Goal: Task Accomplishment & Management: Use online tool/utility

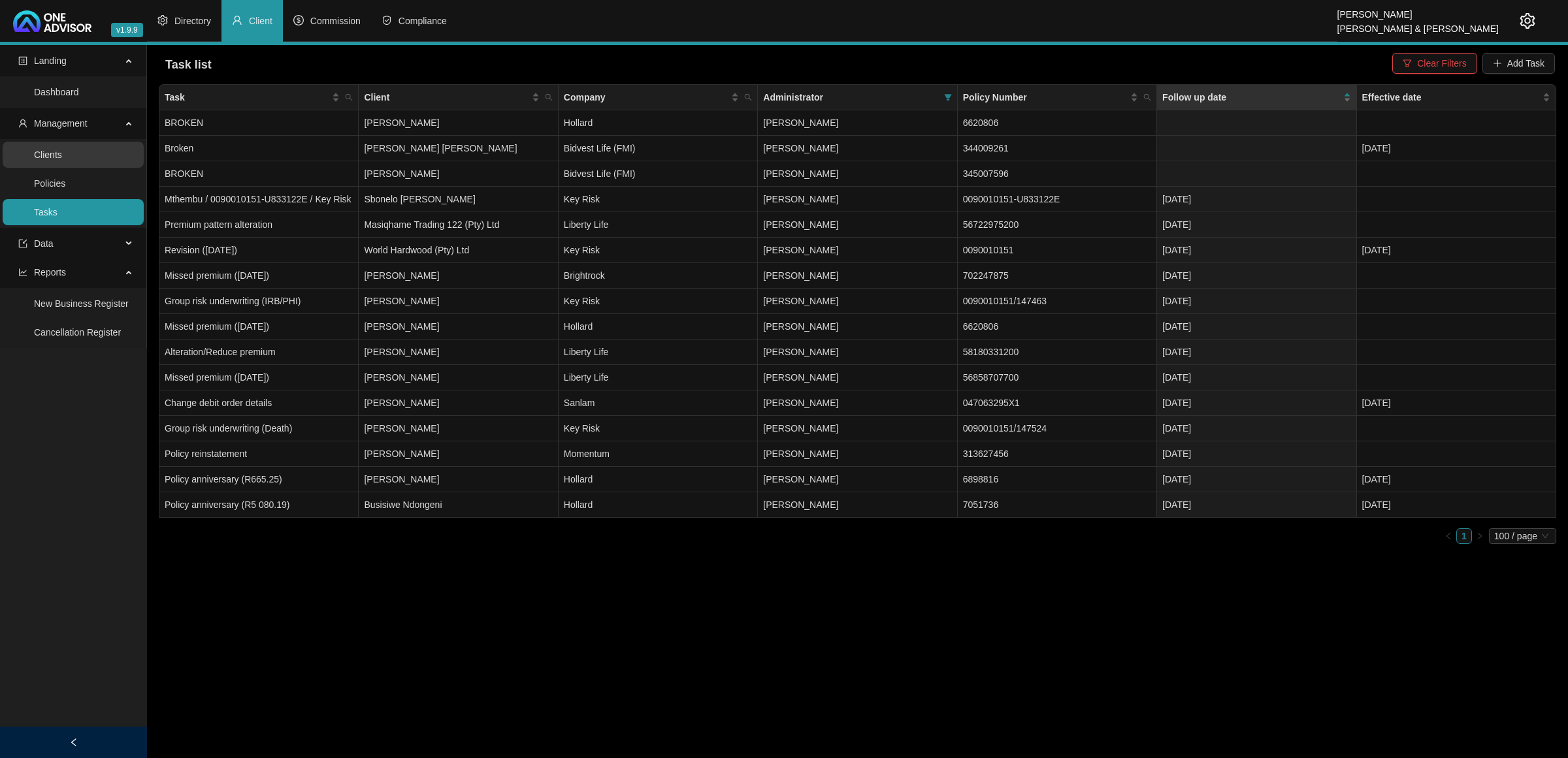
click at [62, 150] on link "Clients" at bounding box center [48, 154] width 28 height 10
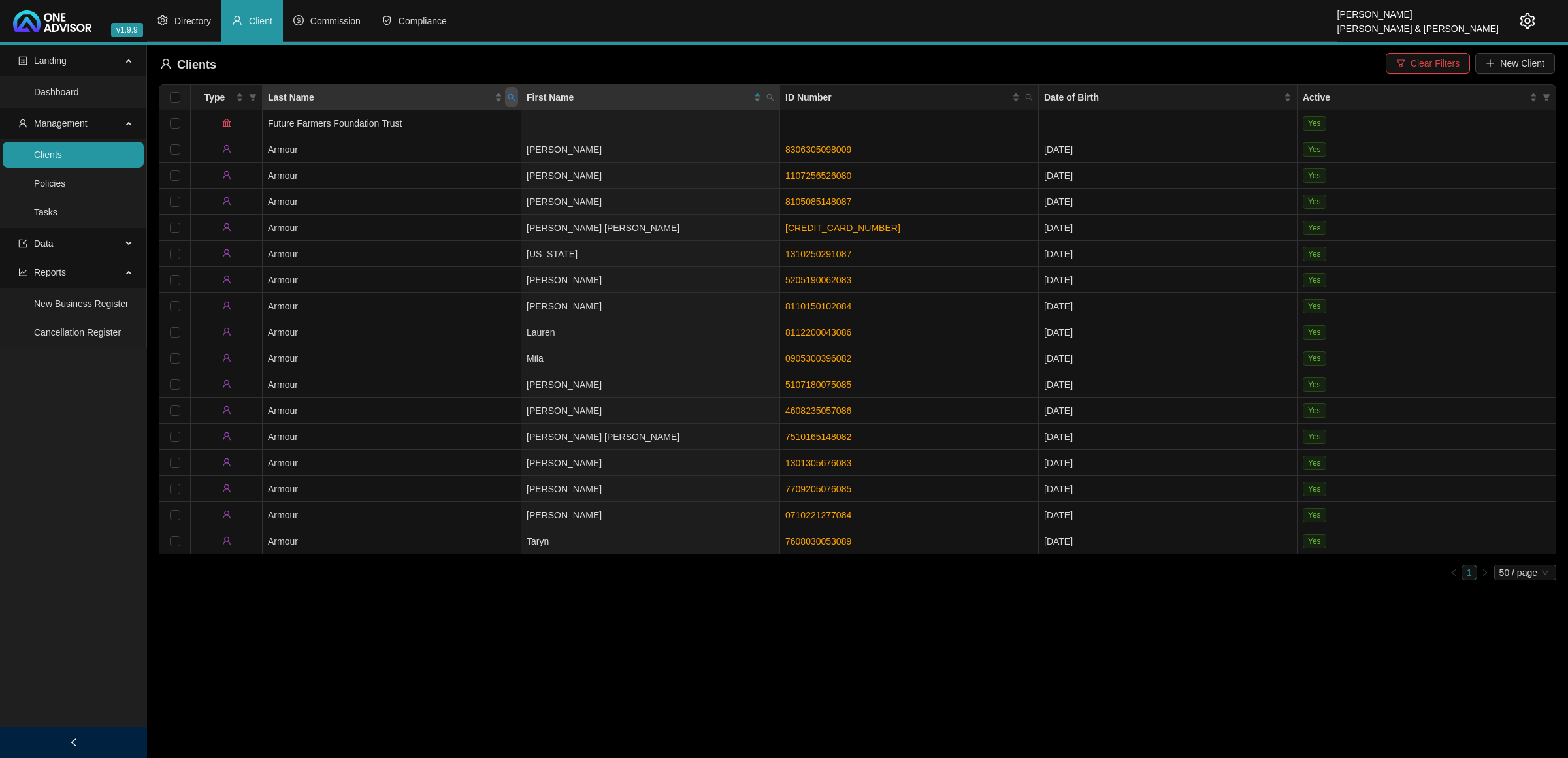
click at [508, 99] on icon "search" at bounding box center [512, 97] width 8 height 8
type input "SIBANDA"
click at [422, 145] on span "Search" at bounding box center [426, 149] width 29 height 14
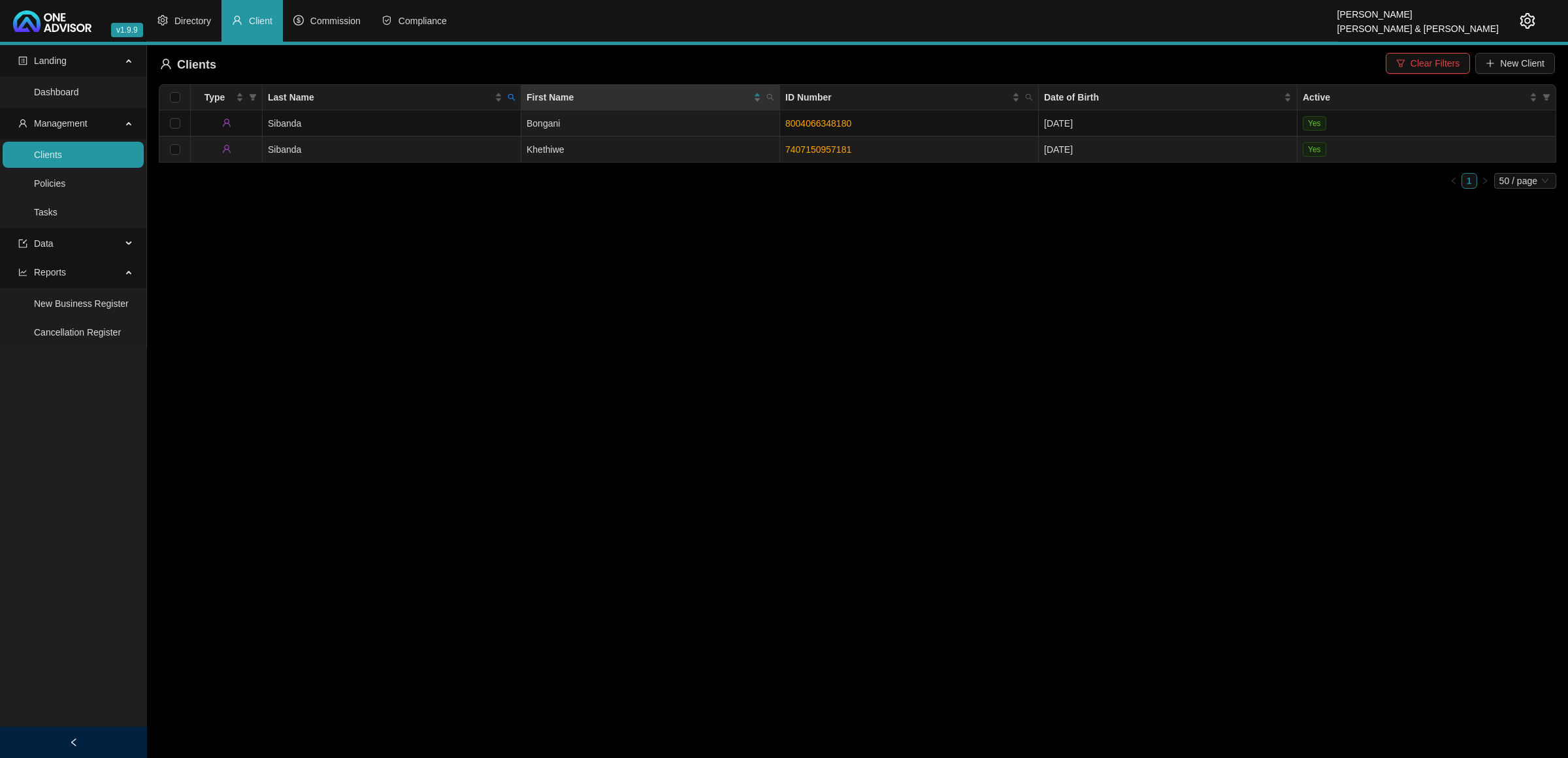
click at [388, 151] on td "Sibanda" at bounding box center [392, 149] width 259 height 26
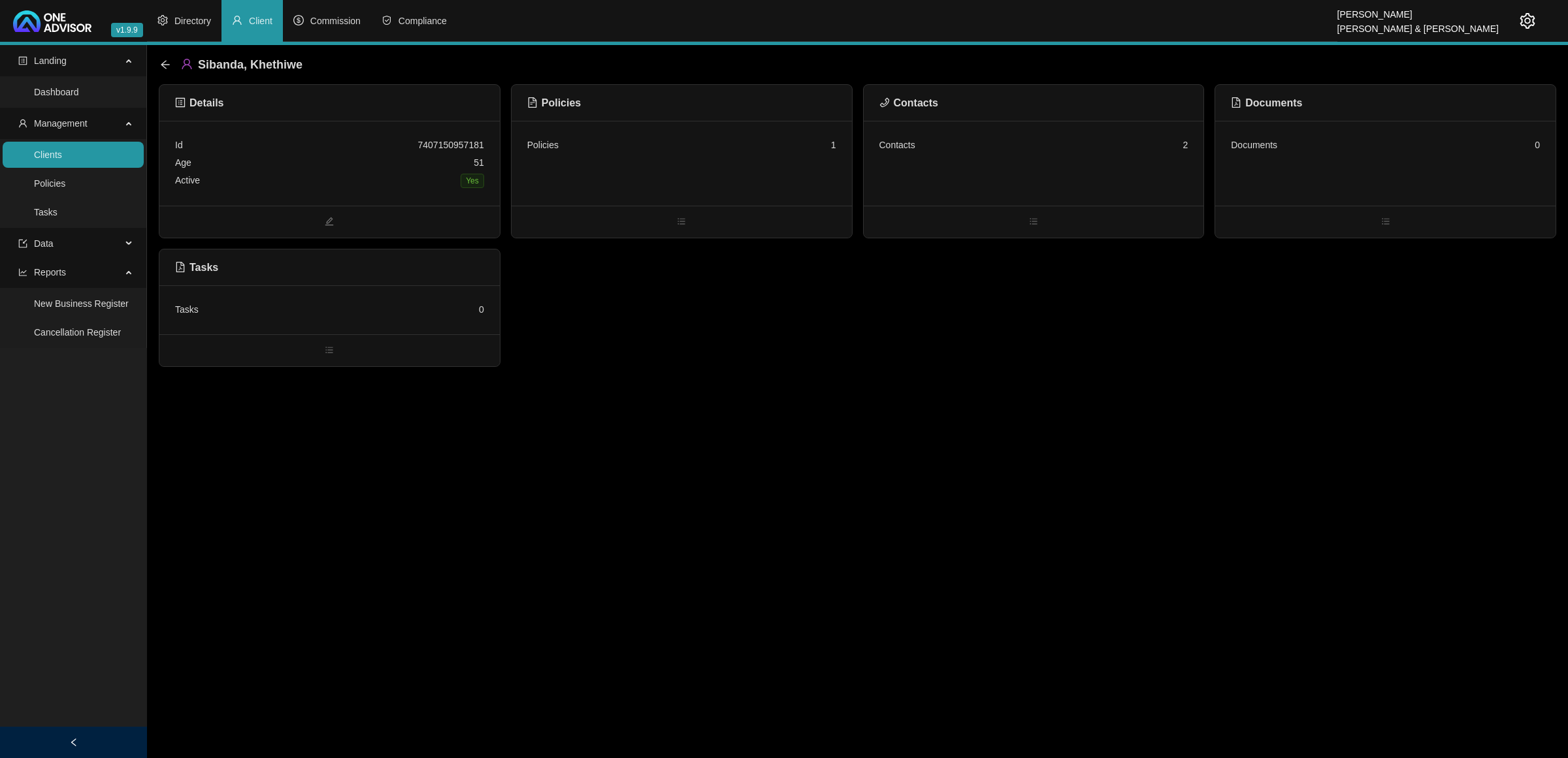
click at [1060, 162] on div "Contacts 2" at bounding box center [1034, 163] width 340 height 85
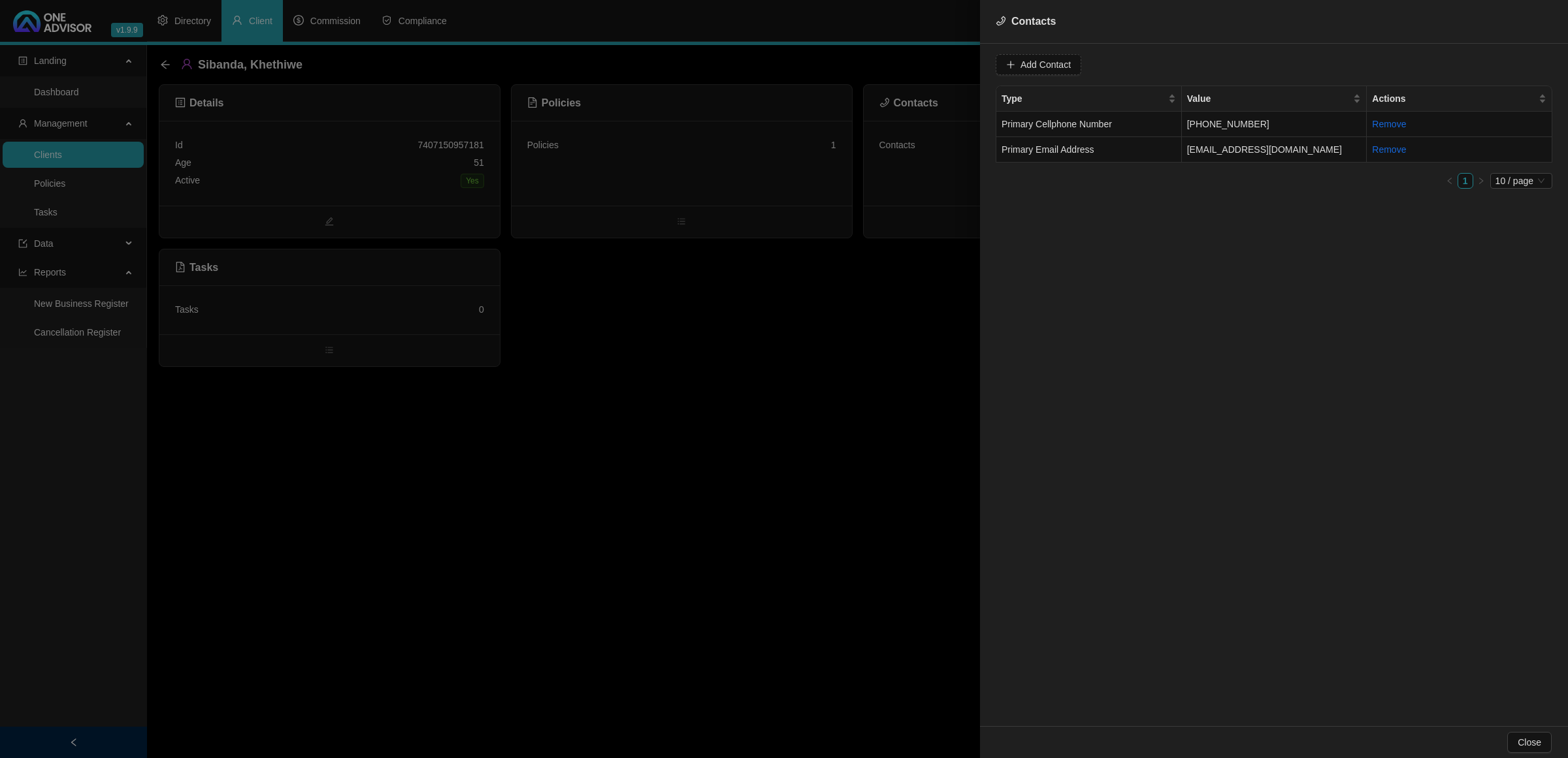
click at [864, 291] on div at bounding box center [784, 379] width 1568 height 758
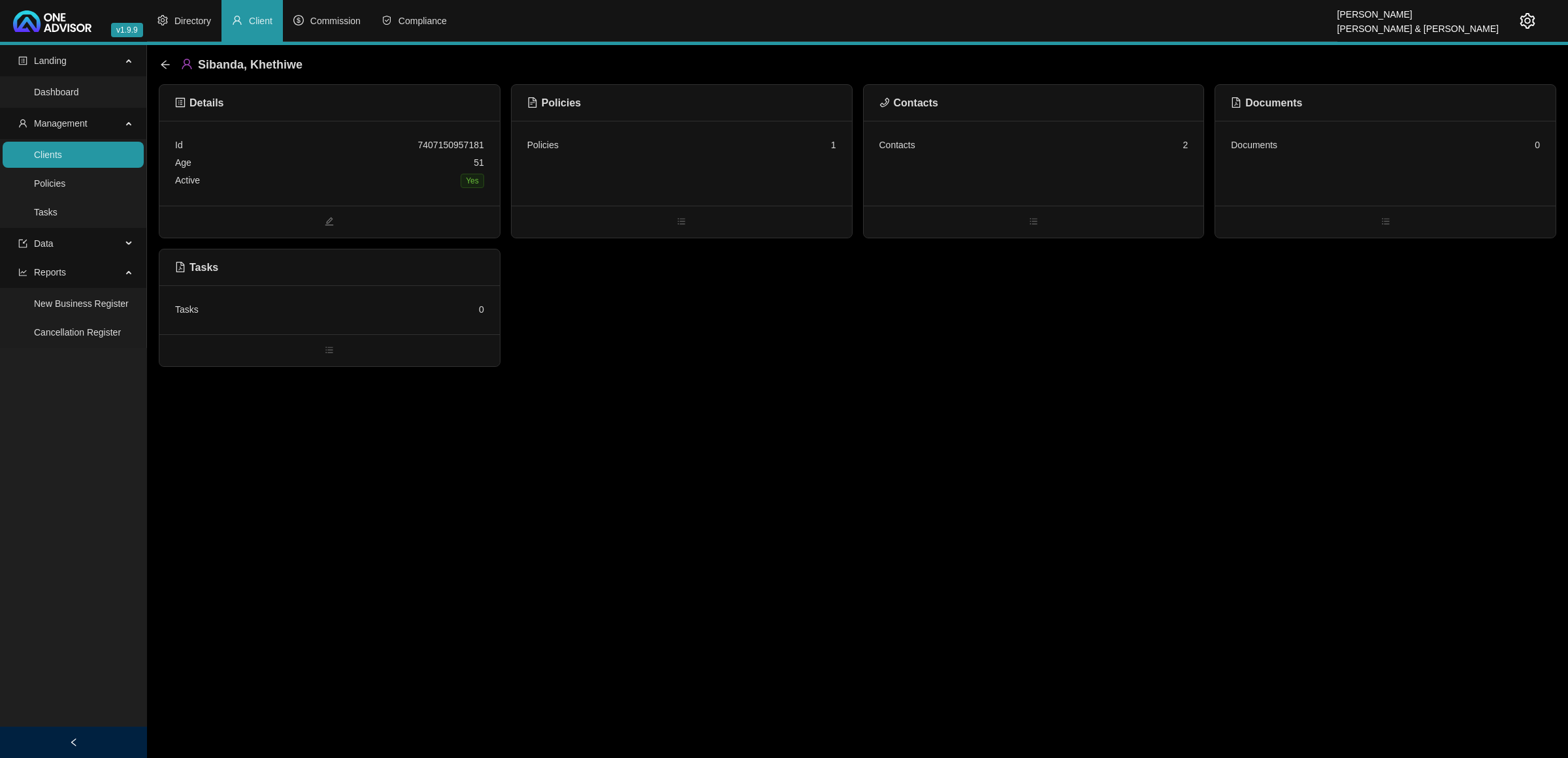
click at [647, 413] on main "Landing Dashboard Management Clients Policies Tasks Data Reports New Business R…" at bounding box center [784, 402] width 1568 height 713
click at [1318, 165] on div "Documents 0" at bounding box center [1385, 163] width 340 height 85
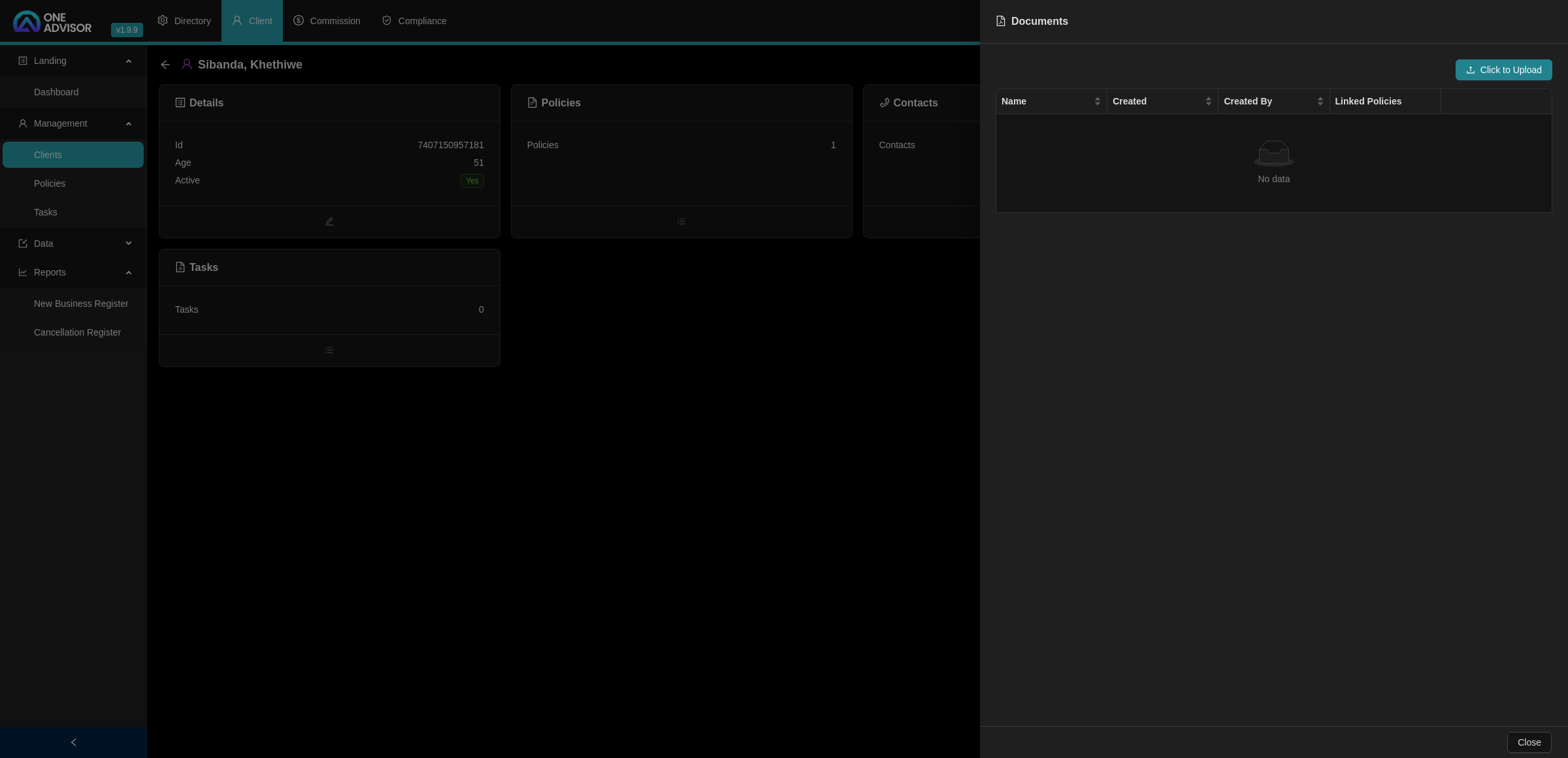
click at [846, 325] on div at bounding box center [784, 379] width 1568 height 758
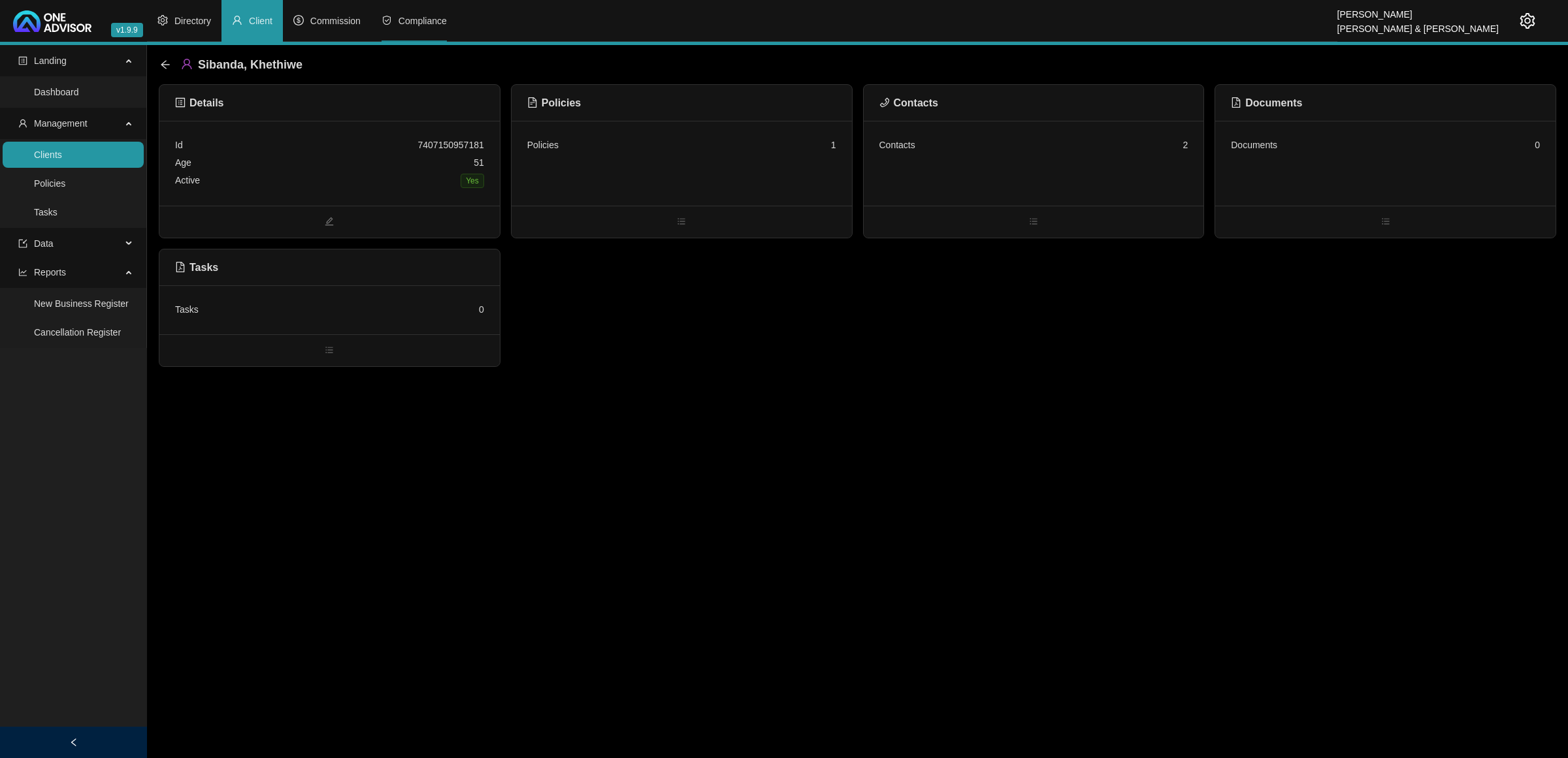
click at [417, 10] on li "Compliance" at bounding box center [414, 21] width 87 height 42
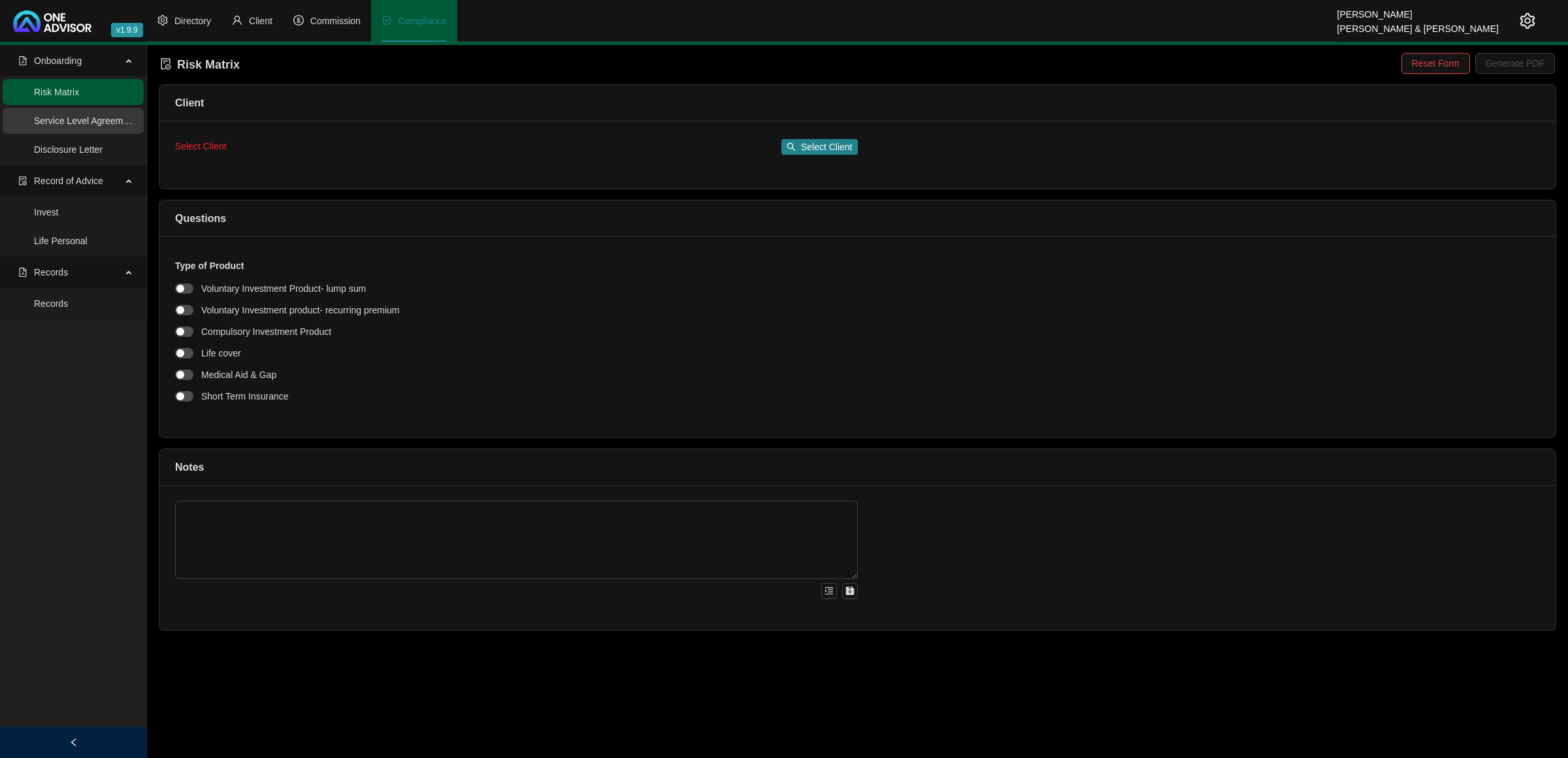
click at [78, 119] on link "Service Level Agreement" at bounding box center [85, 120] width 102 height 10
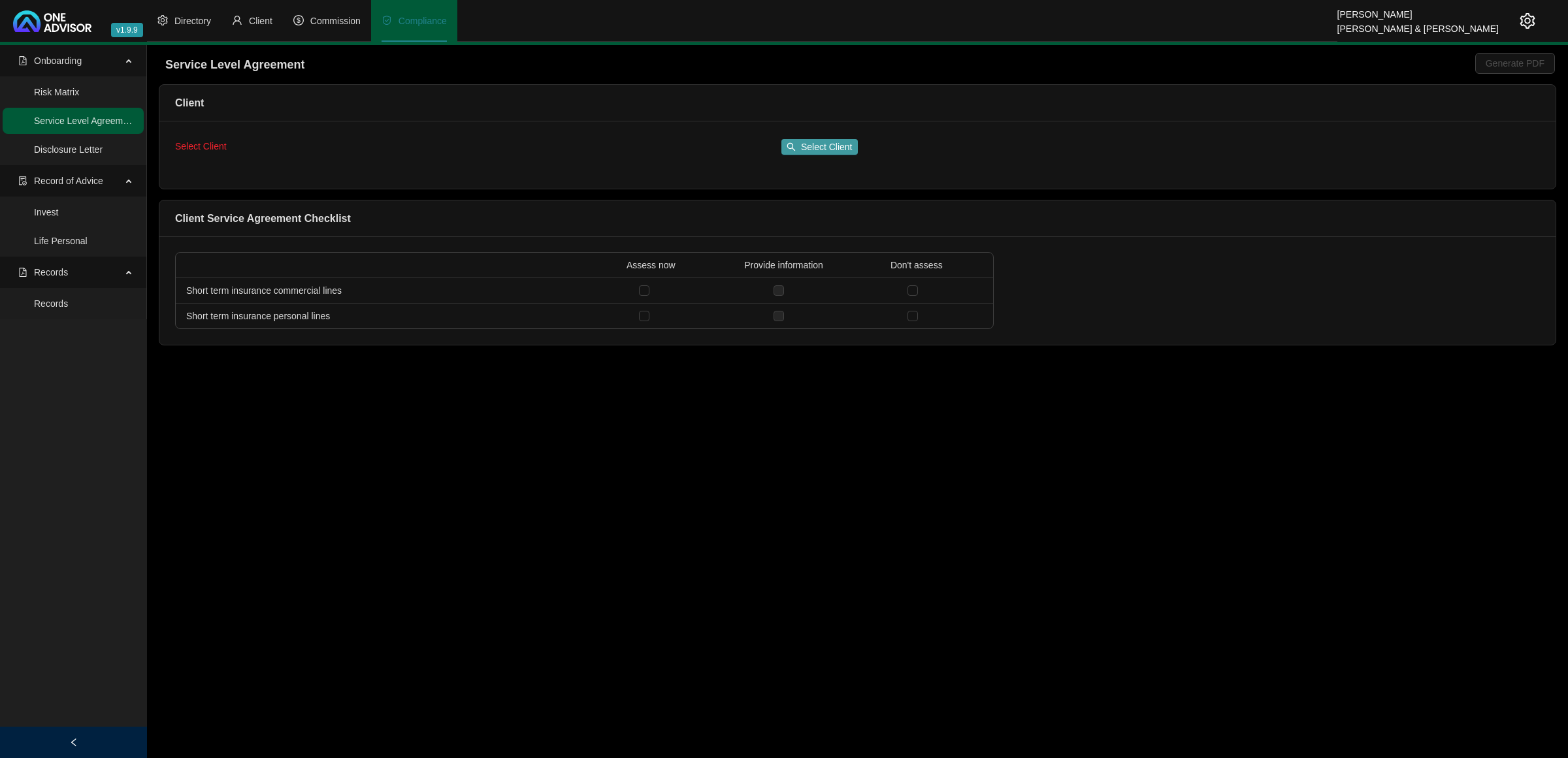
click at [814, 149] on span "Select Client" at bounding box center [827, 147] width 51 height 14
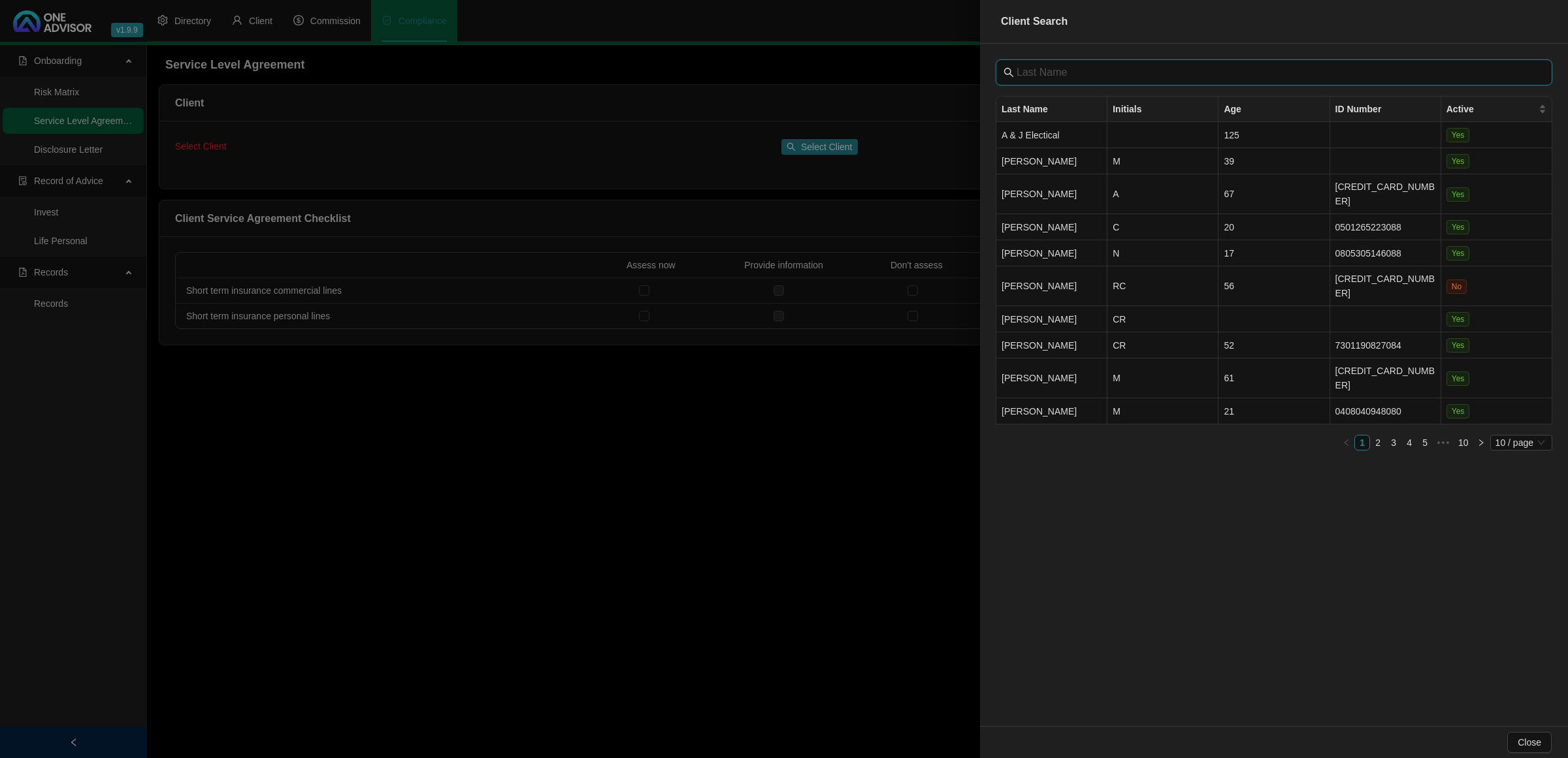
click at [1059, 76] on input "text" at bounding box center [1275, 73] width 517 height 16
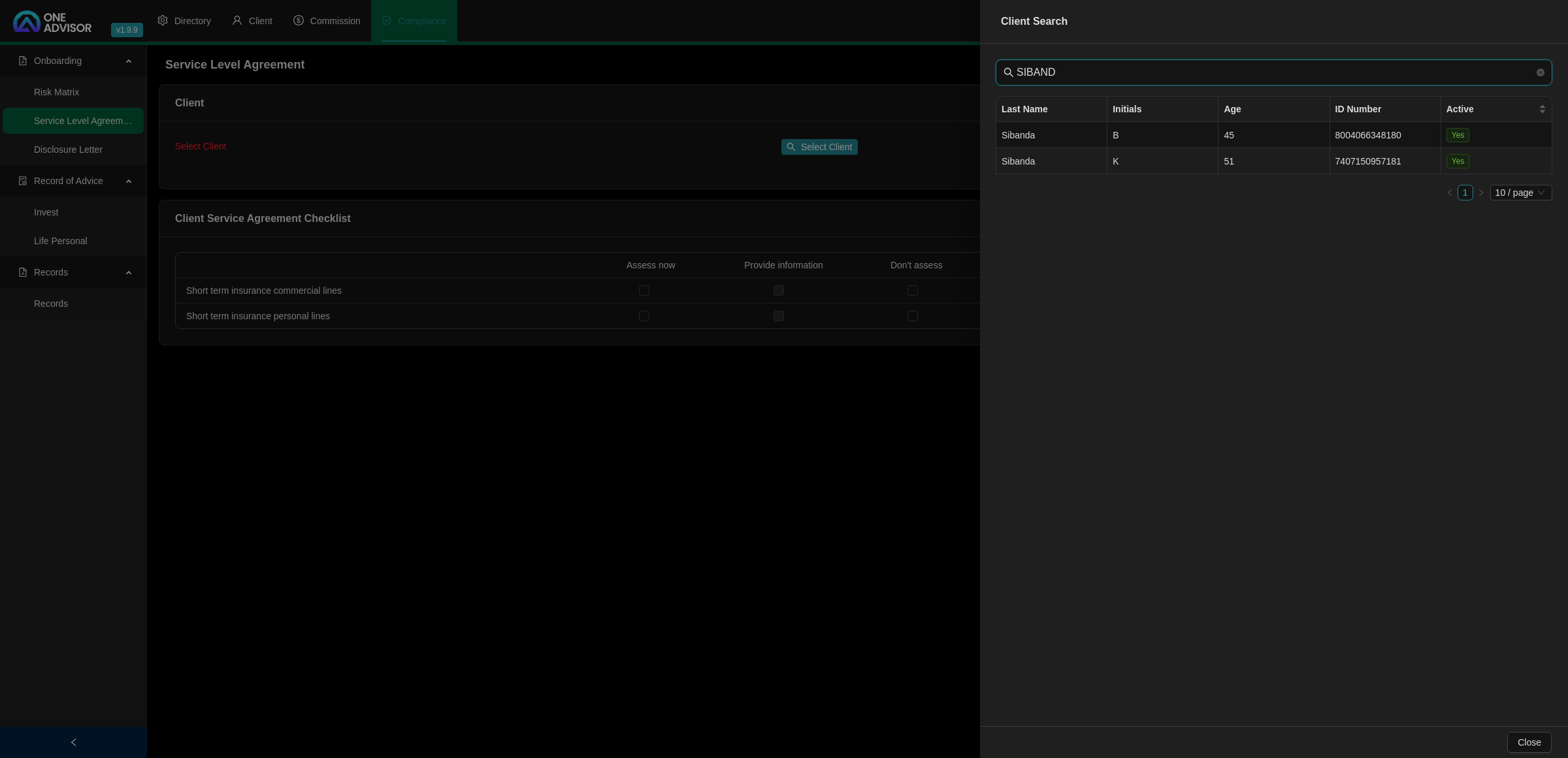
type input "SIBAND"
click at [1084, 160] on td "Sibanda" at bounding box center [1052, 161] width 111 height 26
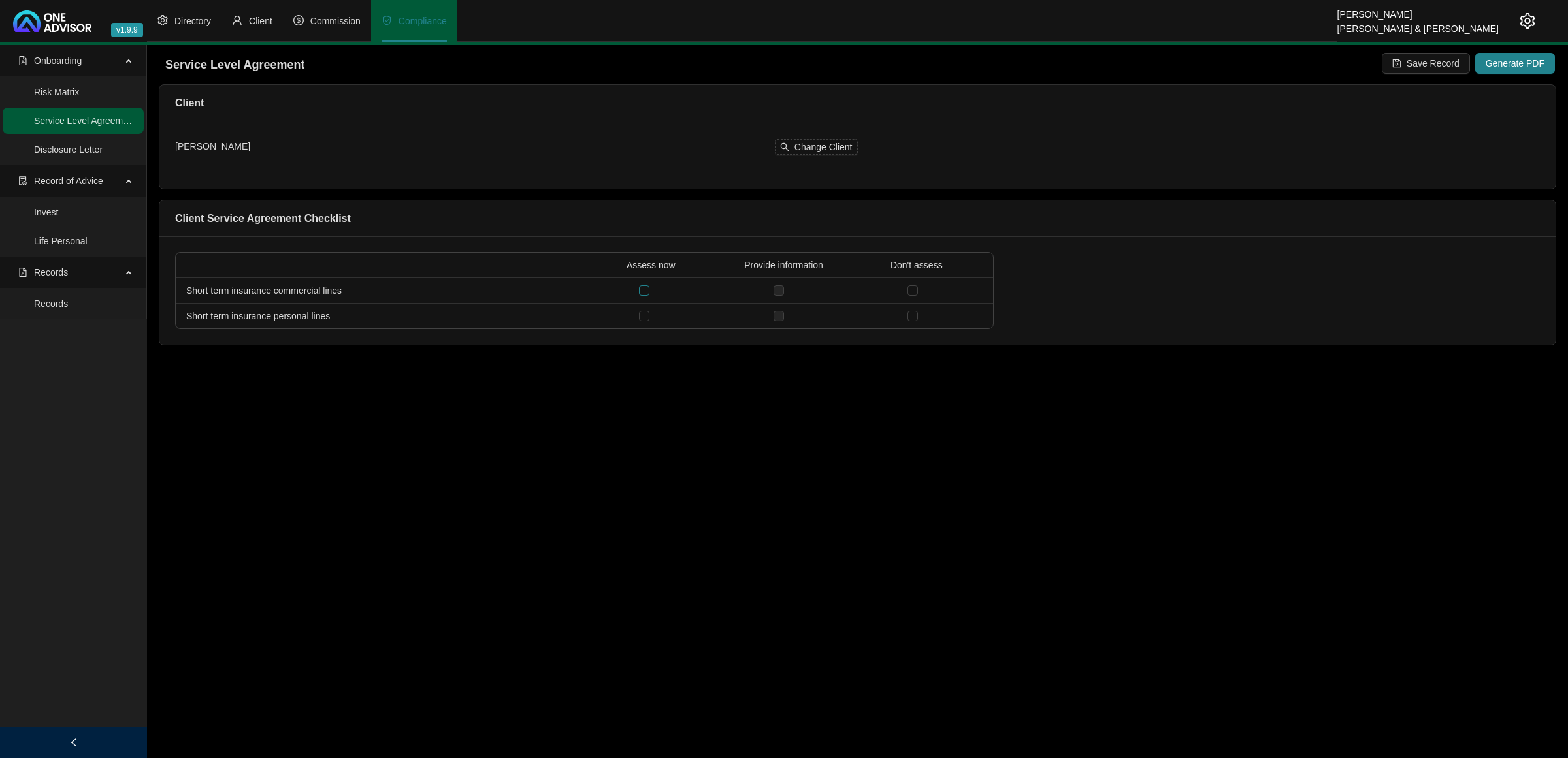
drag, startPoint x: 644, startPoint y: 285, endPoint x: 640, endPoint y: 296, distance: 11.7
click at [642, 285] on label at bounding box center [649, 290] width 21 height 14
click at [642, 285] on input "checkbox" at bounding box center [644, 290] width 10 height 10
checkbox input "true"
click at [642, 318] on input "checkbox" at bounding box center [644, 316] width 10 height 10
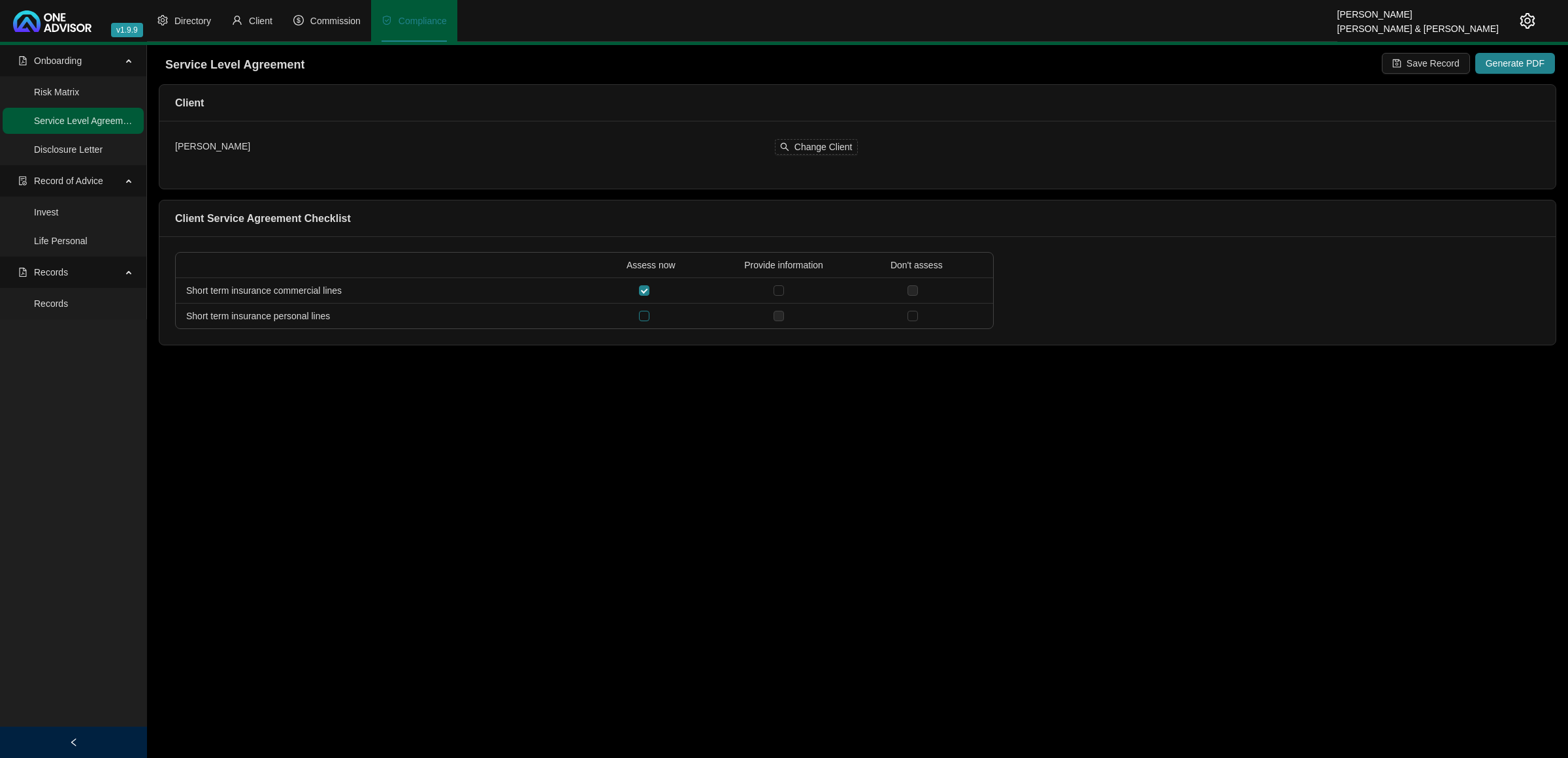
checkbox input "true"
click at [781, 288] on input "checkbox" at bounding box center [778, 290] width 10 height 10
checkbox input "true"
click at [775, 320] on input "checkbox" at bounding box center [778, 316] width 10 height 10
checkbox input "true"
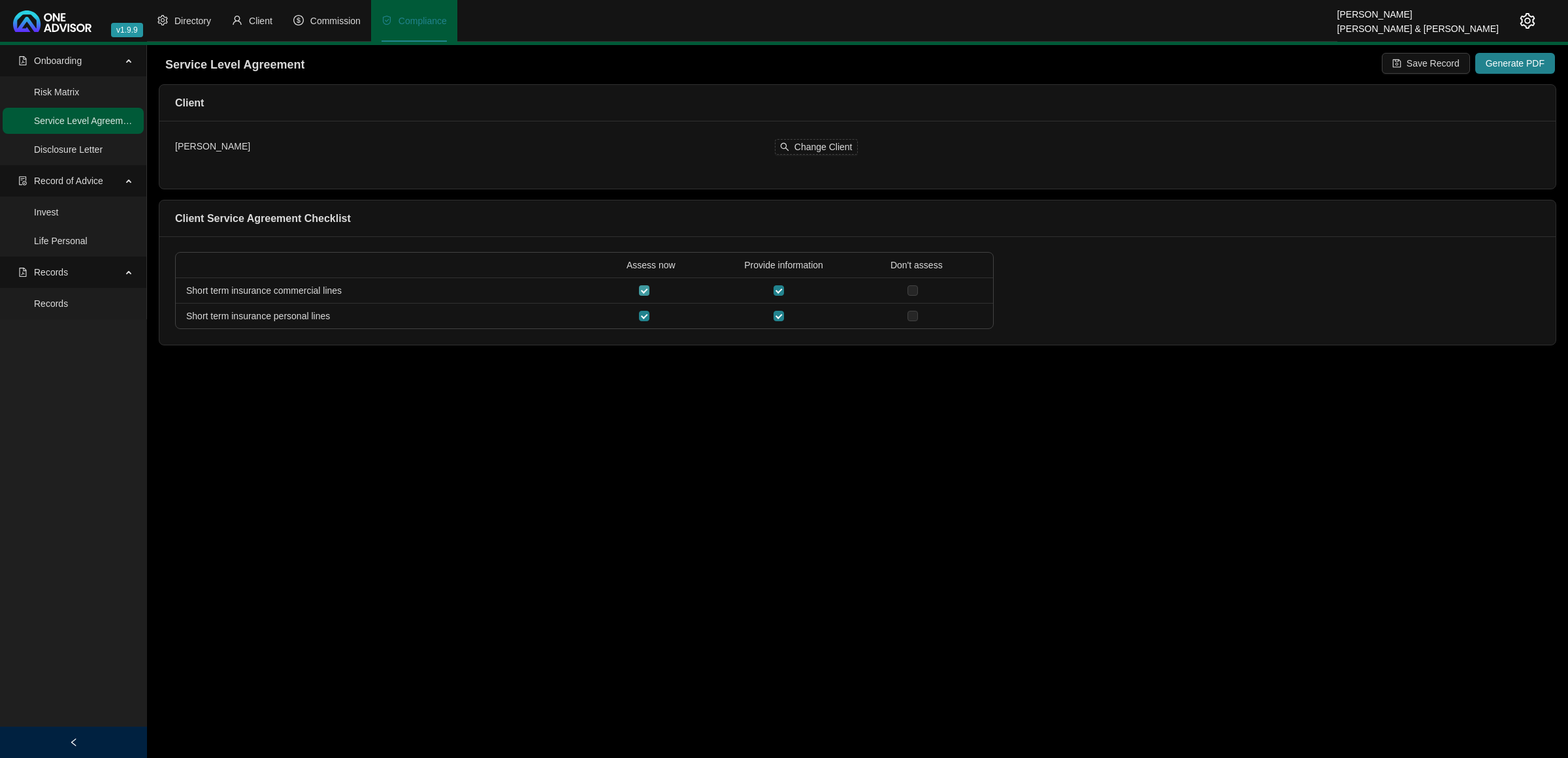
click at [644, 285] on input "checkbox" at bounding box center [644, 290] width 10 height 10
checkbox input "false"
drag, startPoint x: 778, startPoint y: 291, endPoint x: 782, endPoint y: 297, distance: 7.2
click at [778, 291] on label at bounding box center [783, 290] width 21 height 14
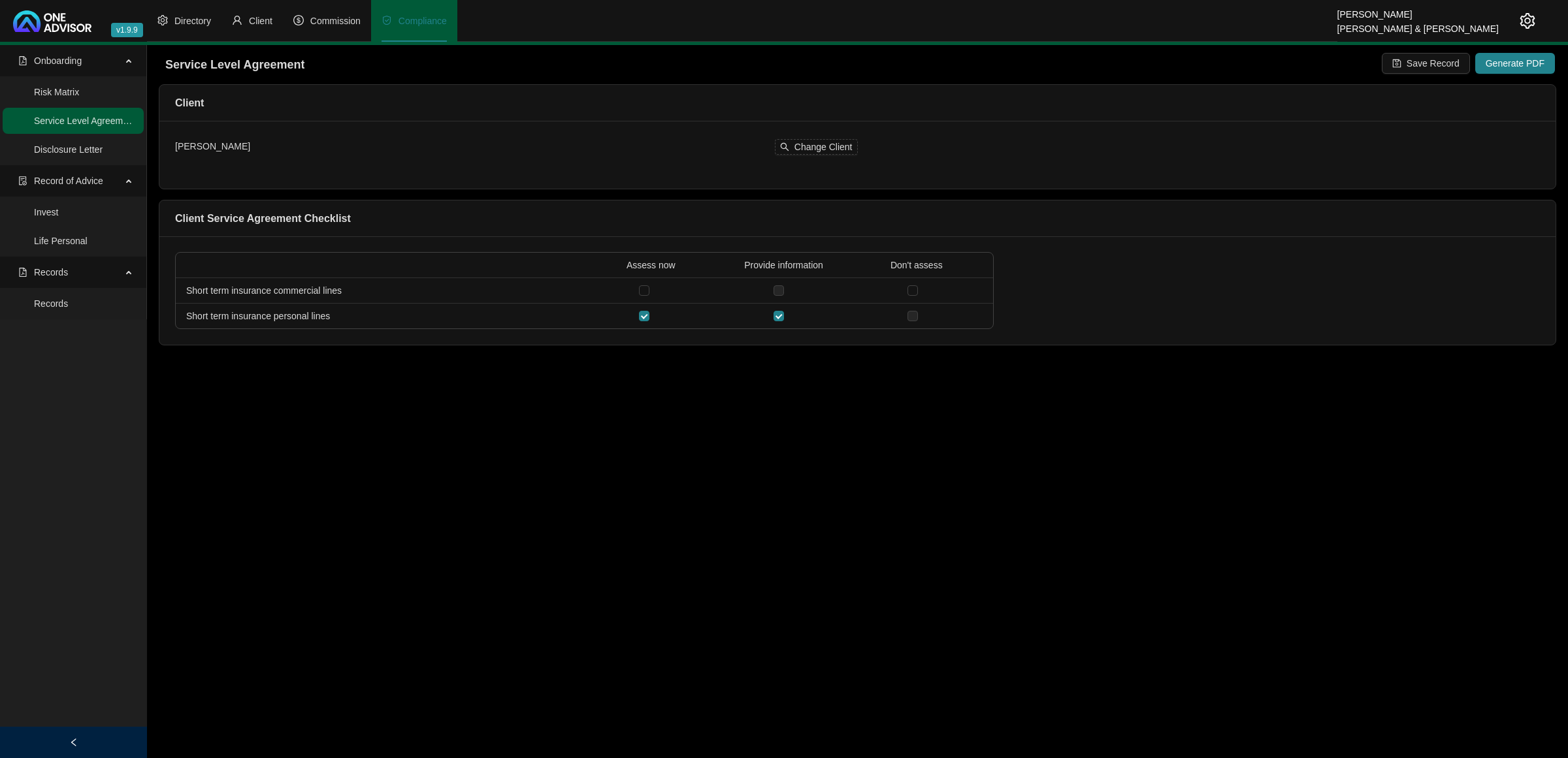
click at [839, 420] on main "Onboarding Risk Matrix Service Level Agreement Disclosure Letter Record of Advi…" at bounding box center [784, 402] width 1568 height 713
click at [1490, 60] on span "Generate PDF" at bounding box center [1514, 63] width 59 height 14
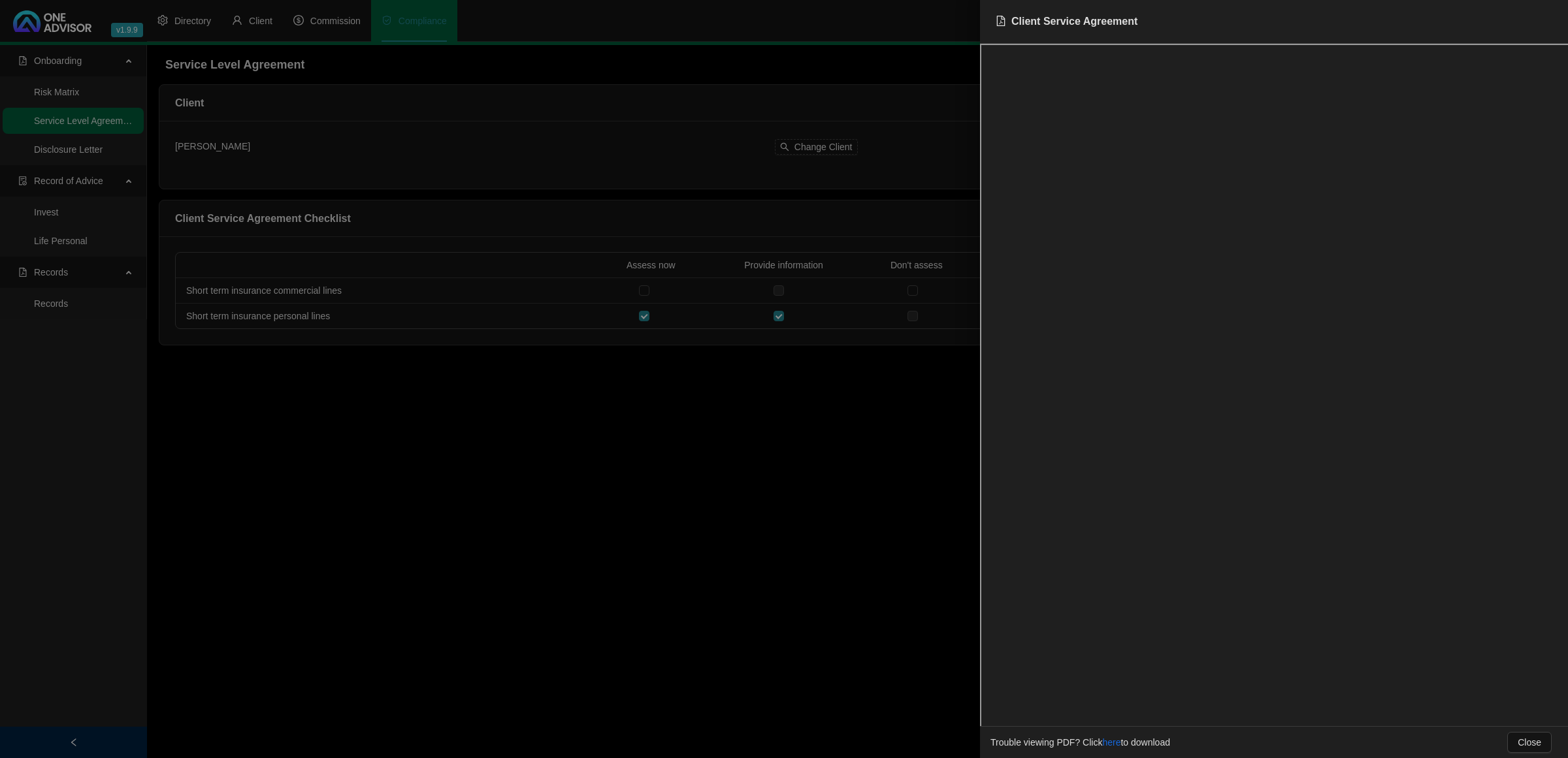
click at [476, 464] on div at bounding box center [784, 379] width 1568 height 758
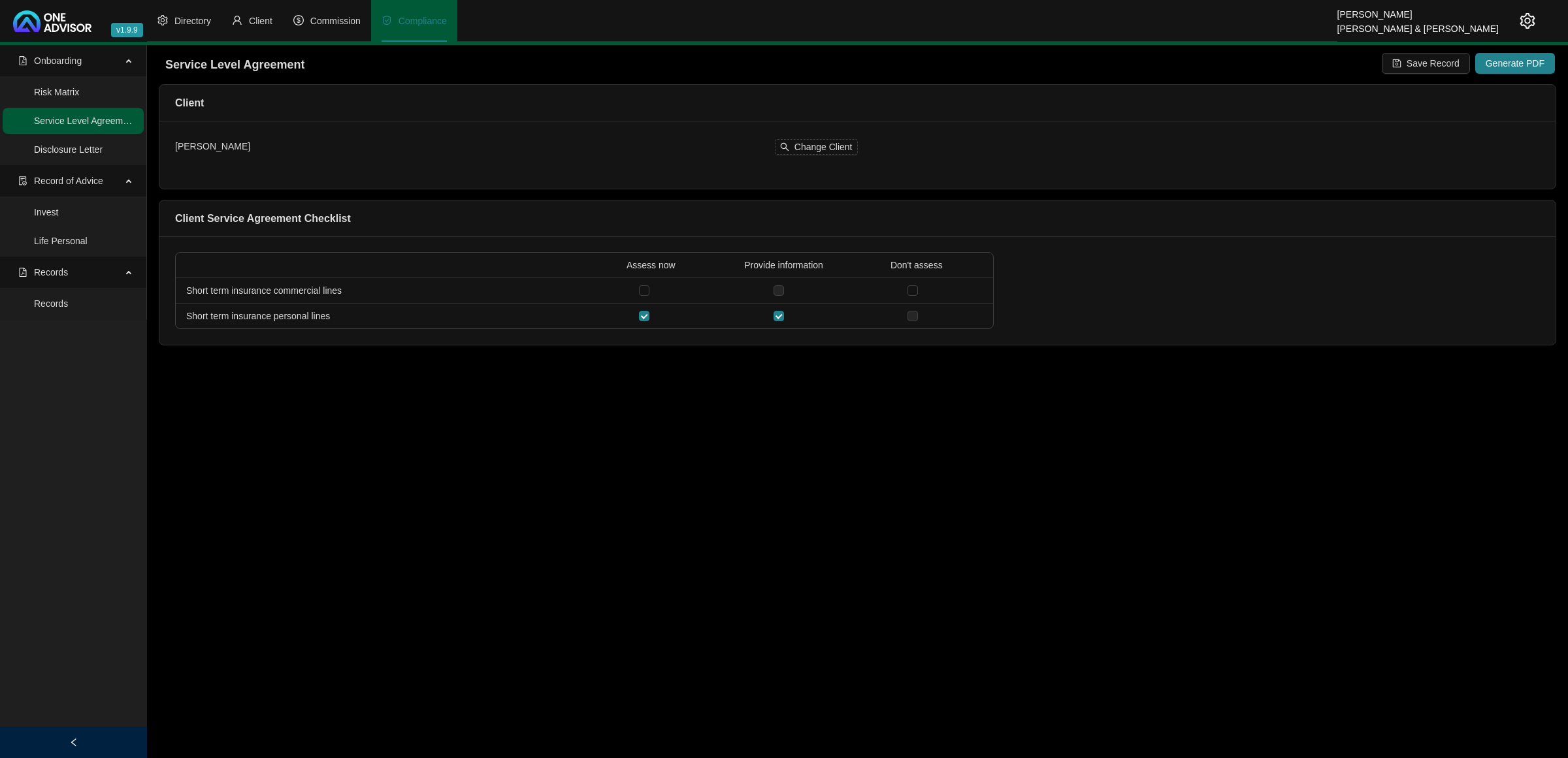
click at [1527, 12] on div at bounding box center [1517, 21] width 37 height 42
click at [1524, 27] on icon "setting" at bounding box center [1527, 21] width 16 height 16
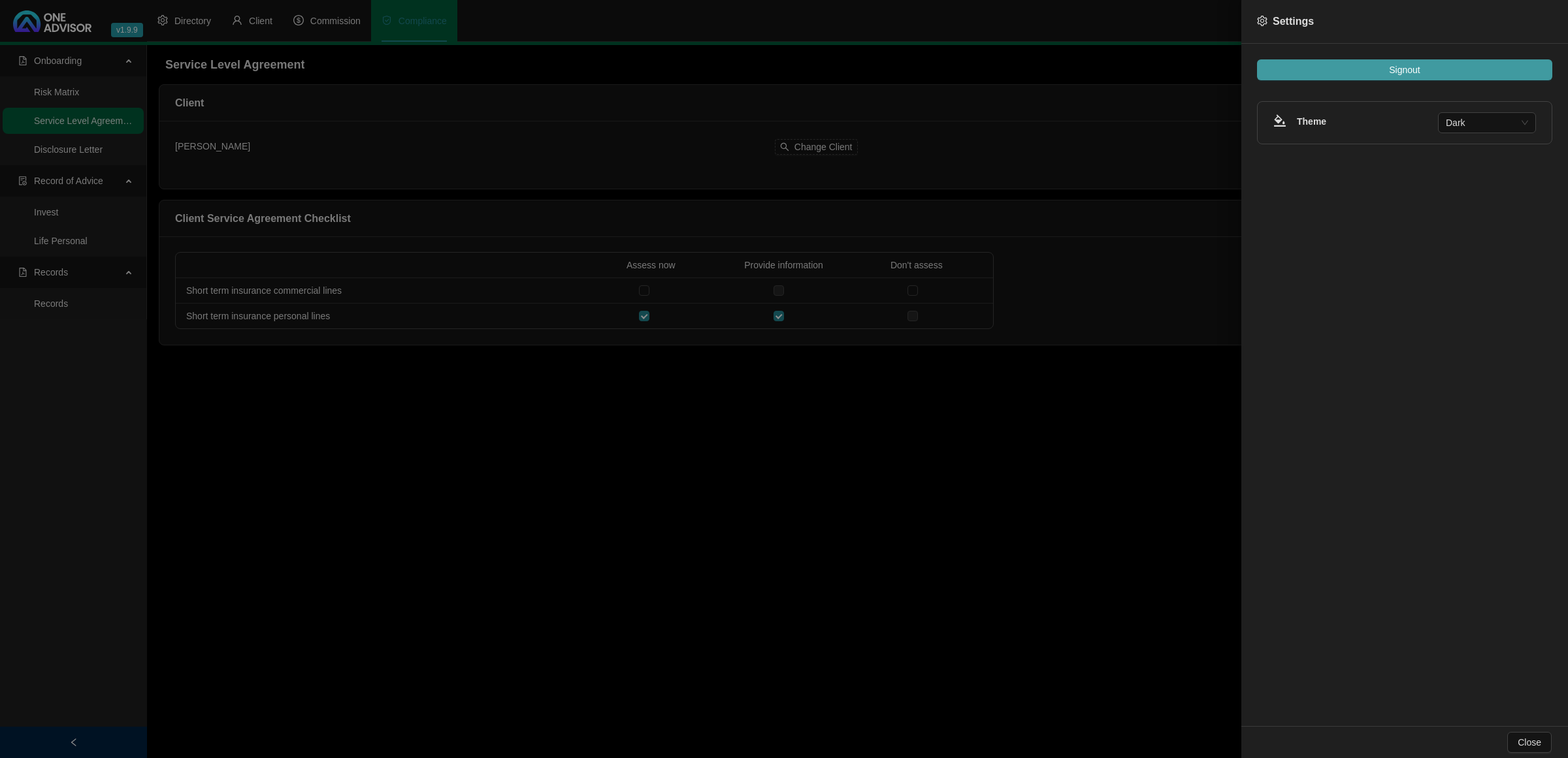
click at [1451, 67] on button "Signout" at bounding box center [1404, 69] width 296 height 21
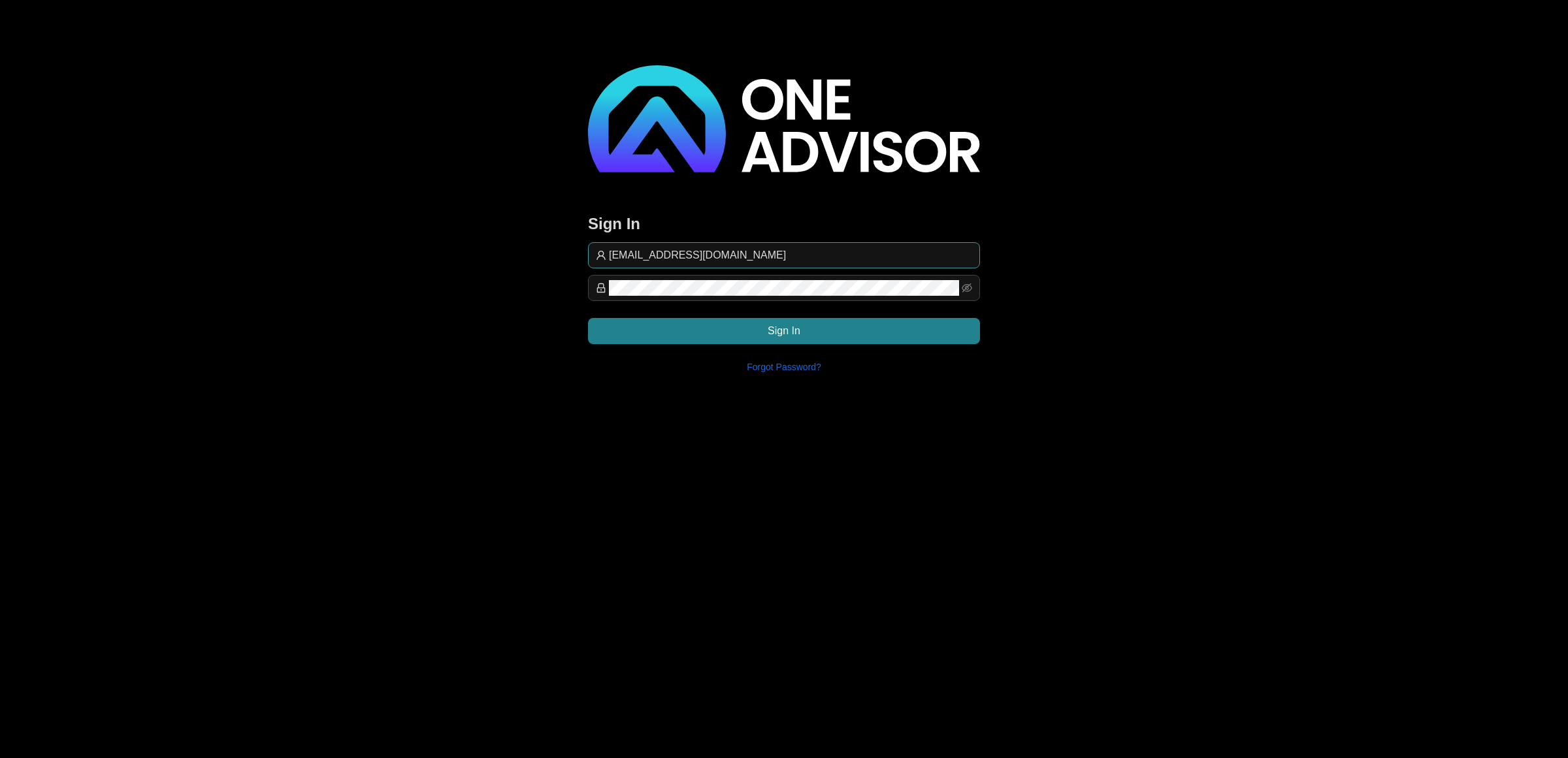
click at [792, 259] on input "[EMAIL_ADDRESS][DOMAIN_NAME]" at bounding box center [790, 255] width 364 height 16
type input "[EMAIL_ADDRESS][DOMAIN_NAME]"
click at [811, 334] on button "Sign In" at bounding box center [784, 331] width 392 height 26
